Goal: Task Accomplishment & Management: Use online tool/utility

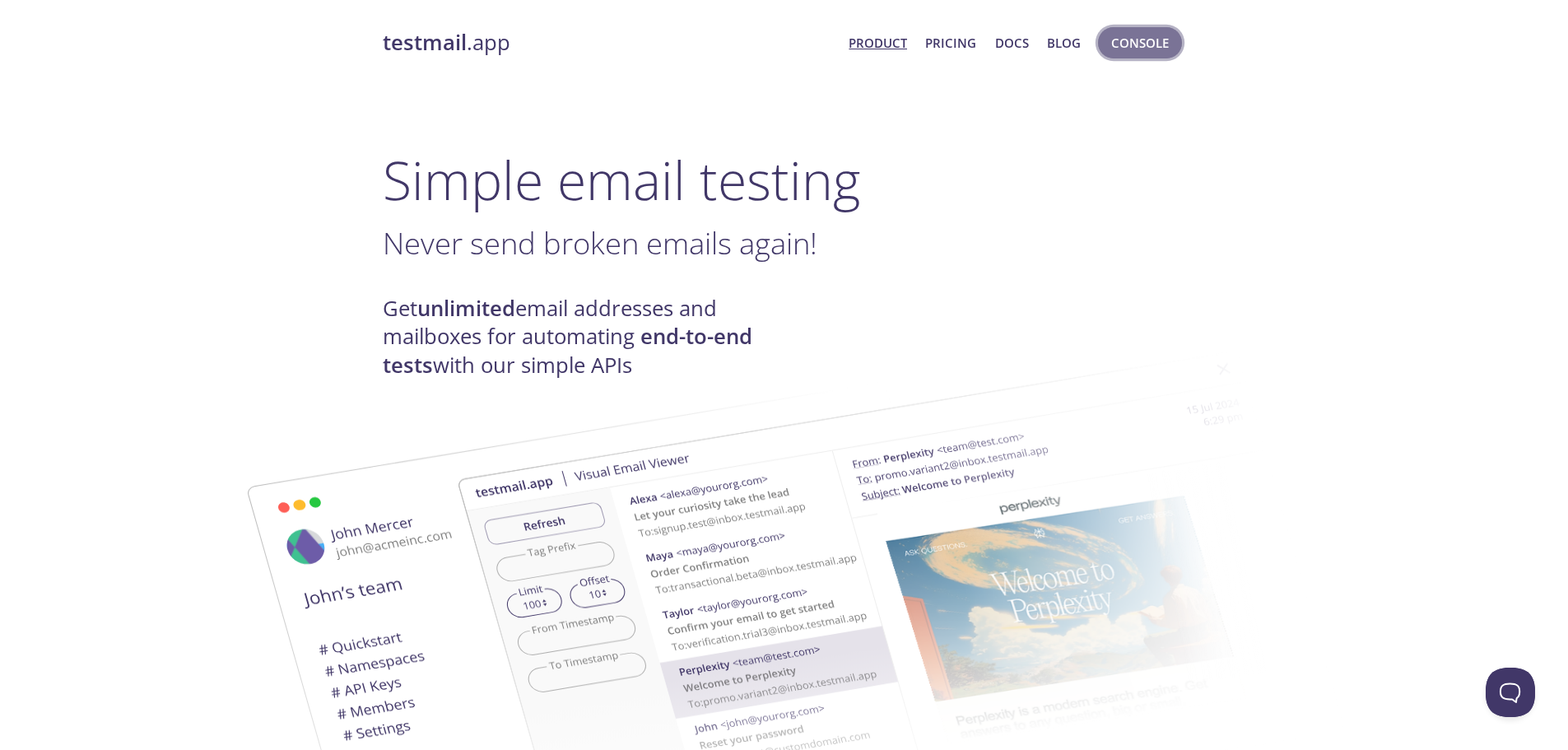
click at [1150, 48] on span "Console" at bounding box center [1140, 43] width 58 height 21
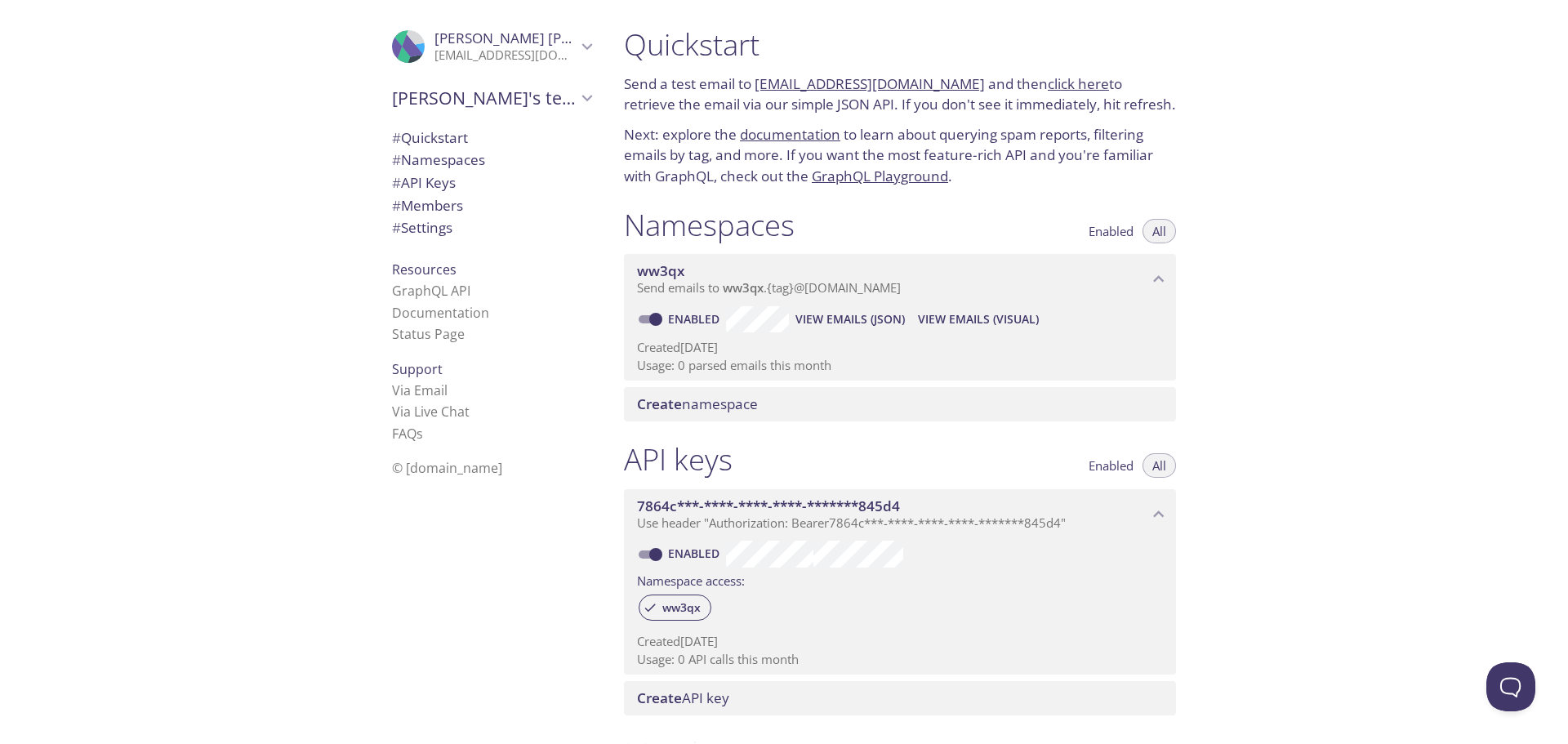
click at [577, 103] on icon "Marcos's team" at bounding box center [587, 98] width 21 height 21
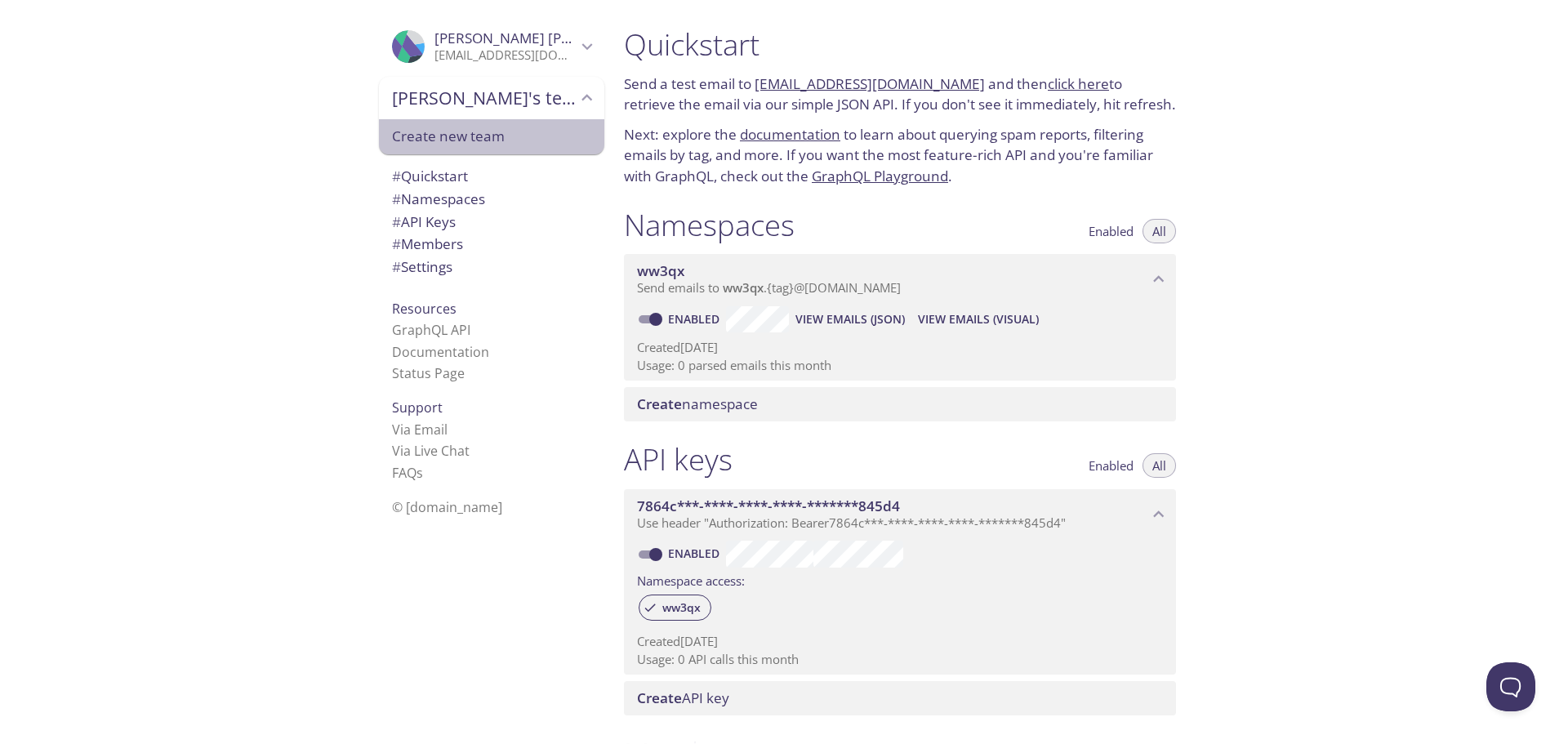
click at [524, 140] on span "Create new team" at bounding box center [492, 136] width 199 height 21
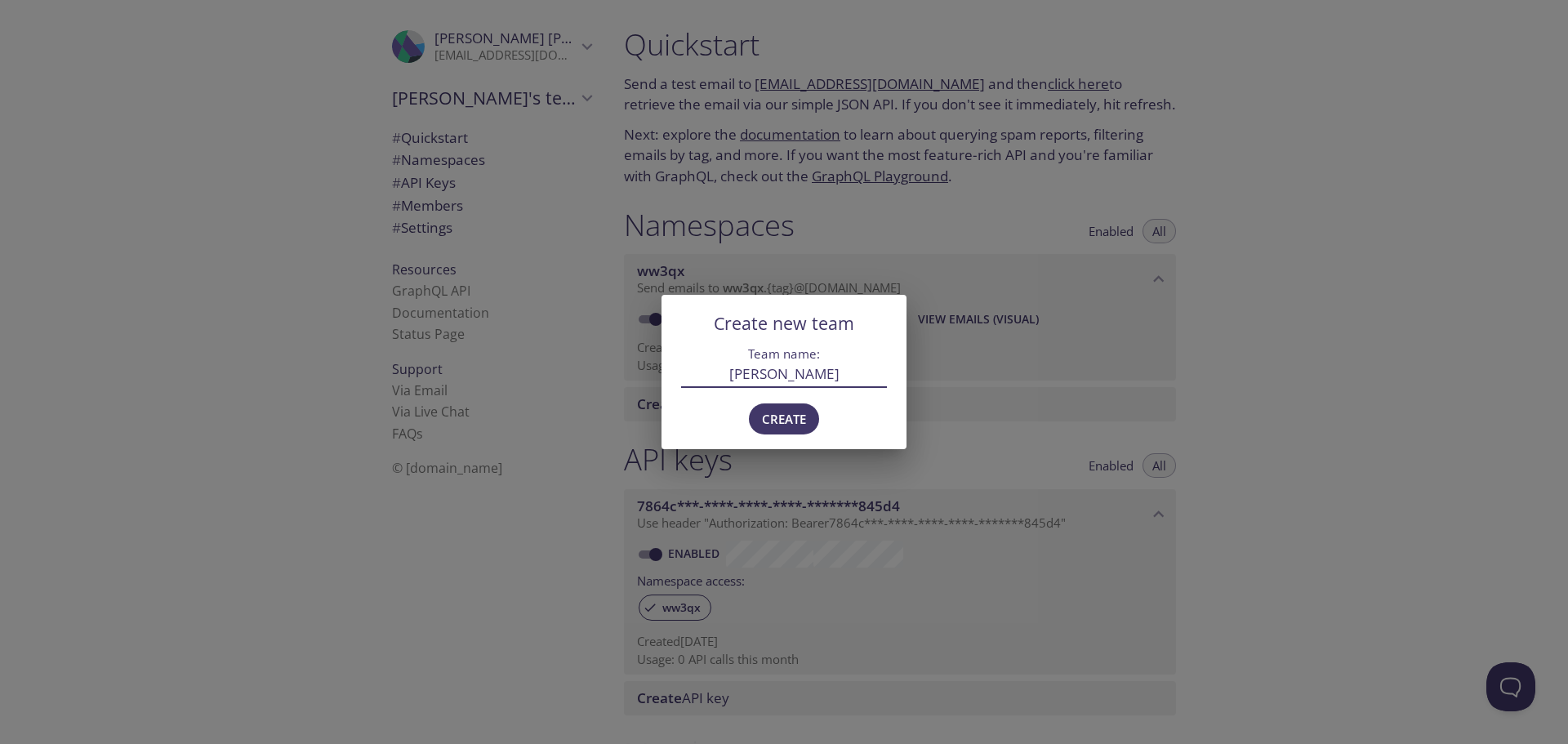
type input "[PERSON_NAME]"
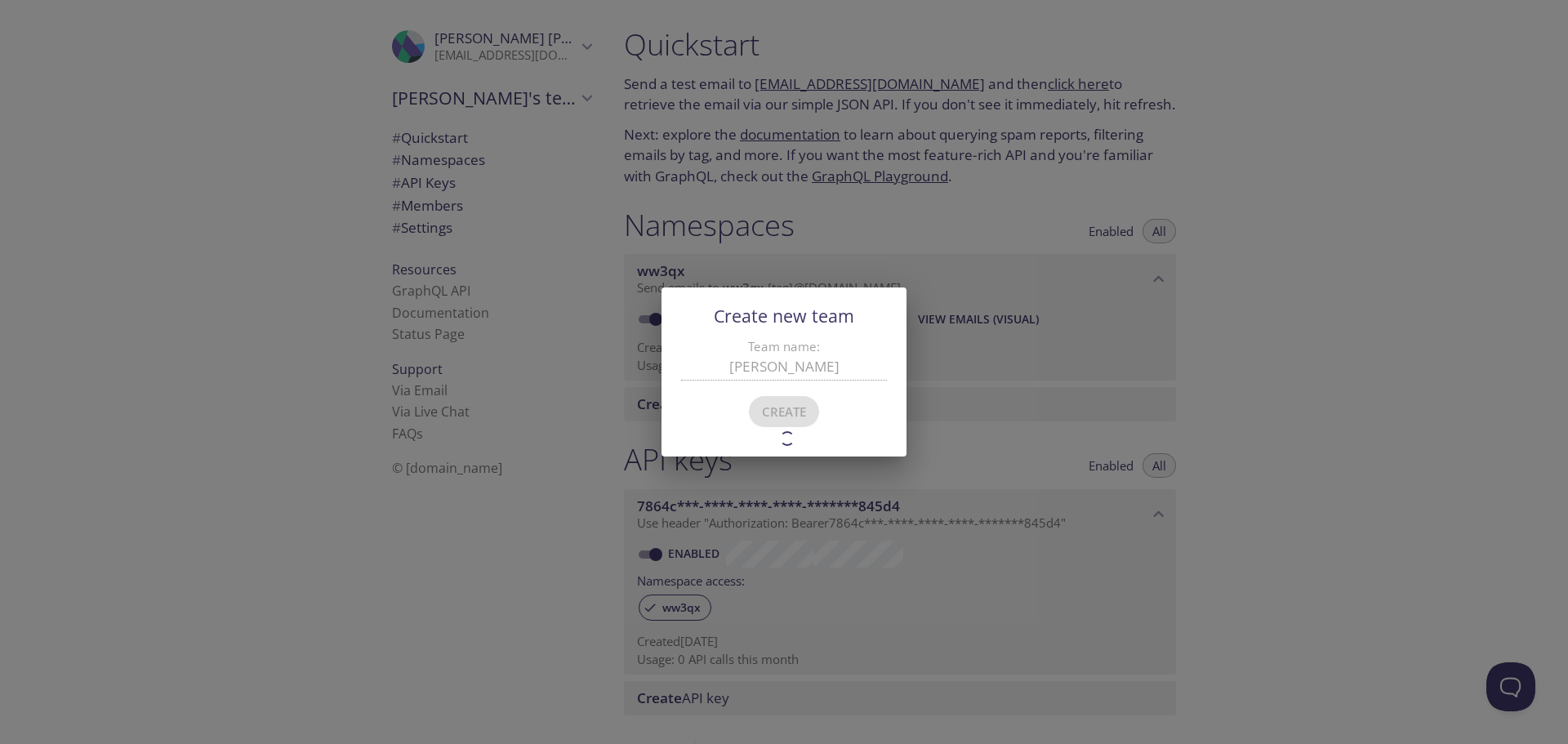
type input "[PERSON_NAME]"
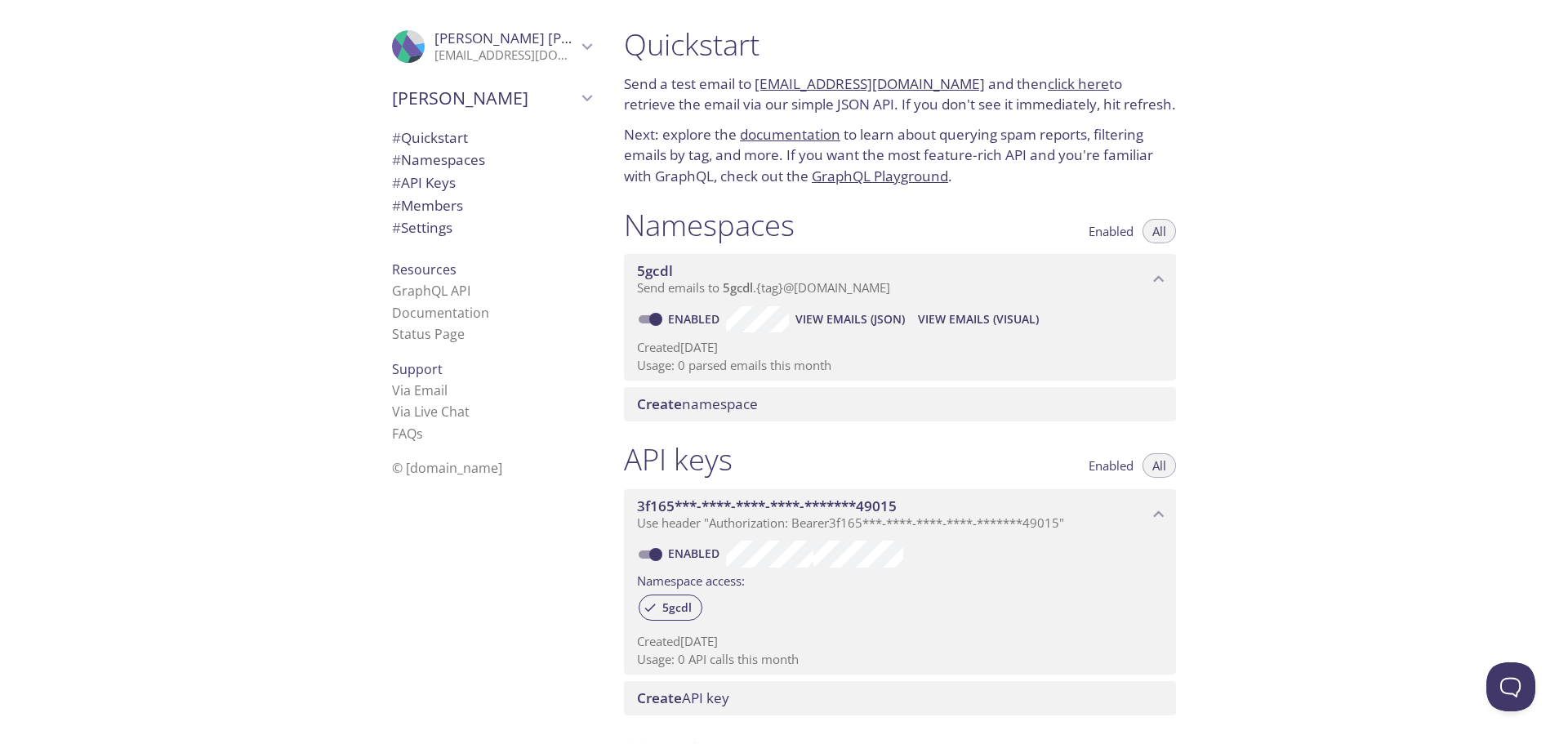
click at [451, 146] on span "# Quickstart" at bounding box center [430, 137] width 76 height 19
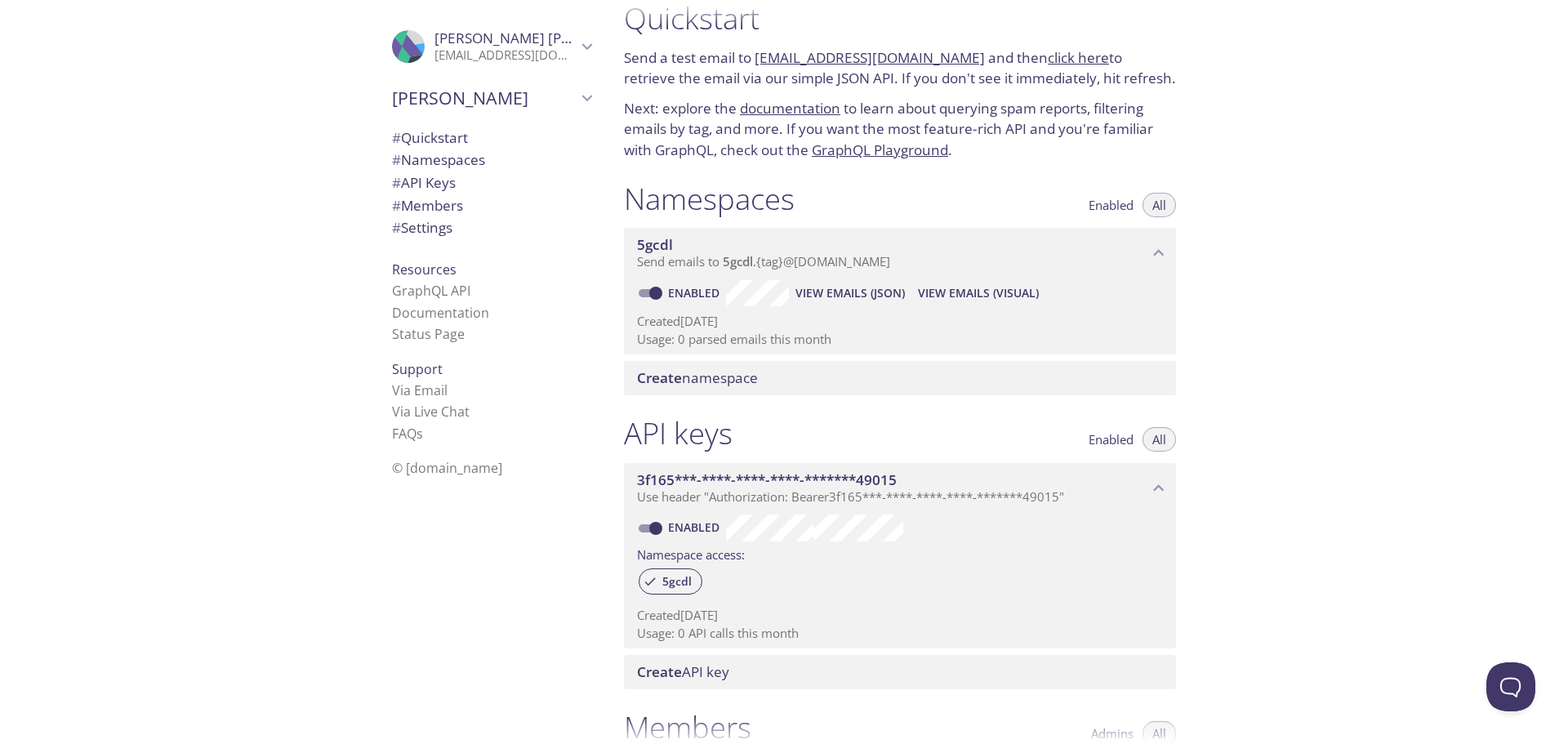
click at [1069, 61] on link "click here" at bounding box center [1078, 57] width 61 height 19
click at [838, 52] on link "[EMAIL_ADDRESS][DOMAIN_NAME]" at bounding box center [870, 57] width 230 height 19
click at [838, 57] on link "[EMAIL_ADDRESS][DOMAIN_NAME]" at bounding box center [870, 57] width 230 height 19
click at [785, 105] on link "documentation" at bounding box center [790, 108] width 101 height 19
